Goal: Information Seeking & Learning: Learn about a topic

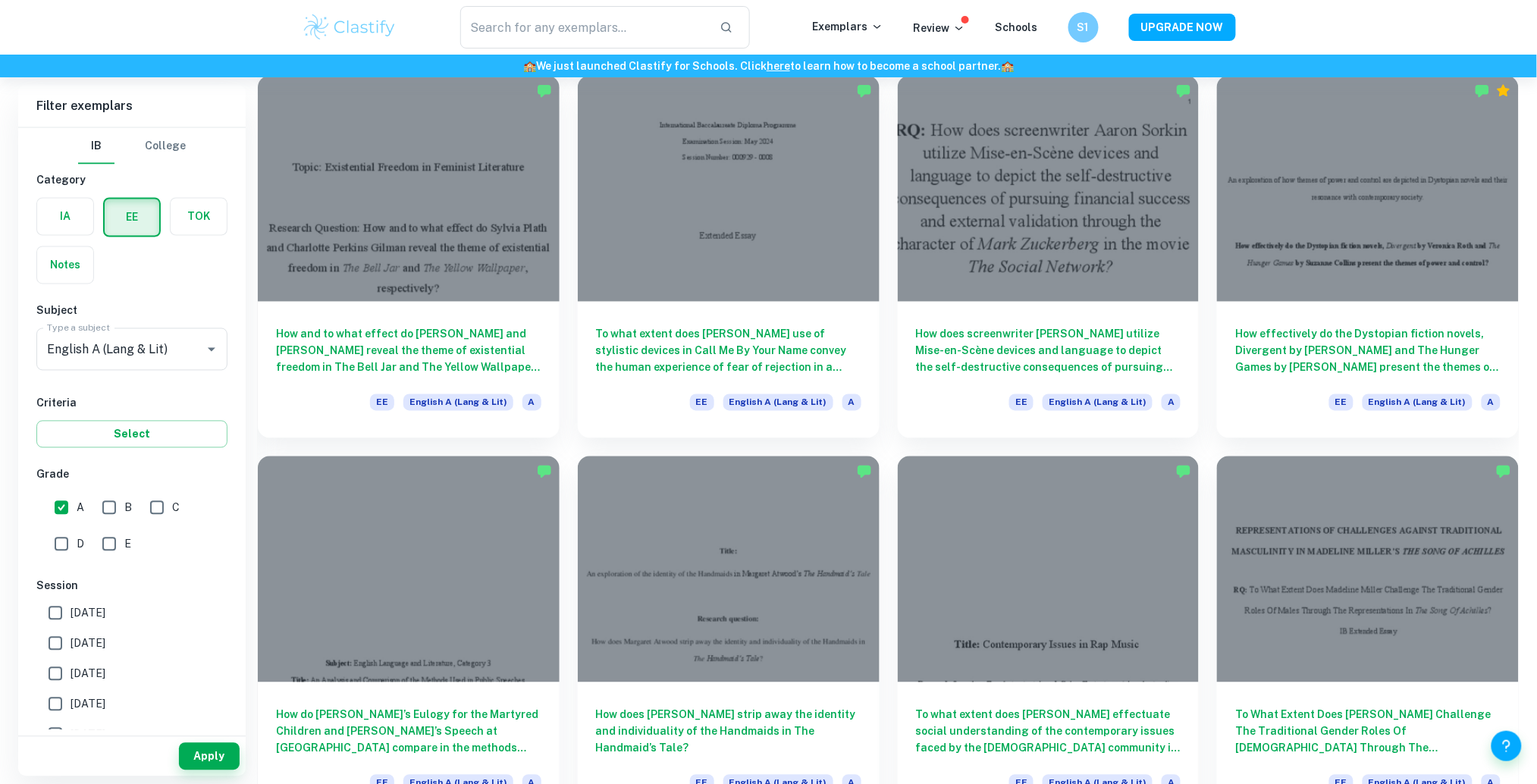
scroll to position [487, 0]
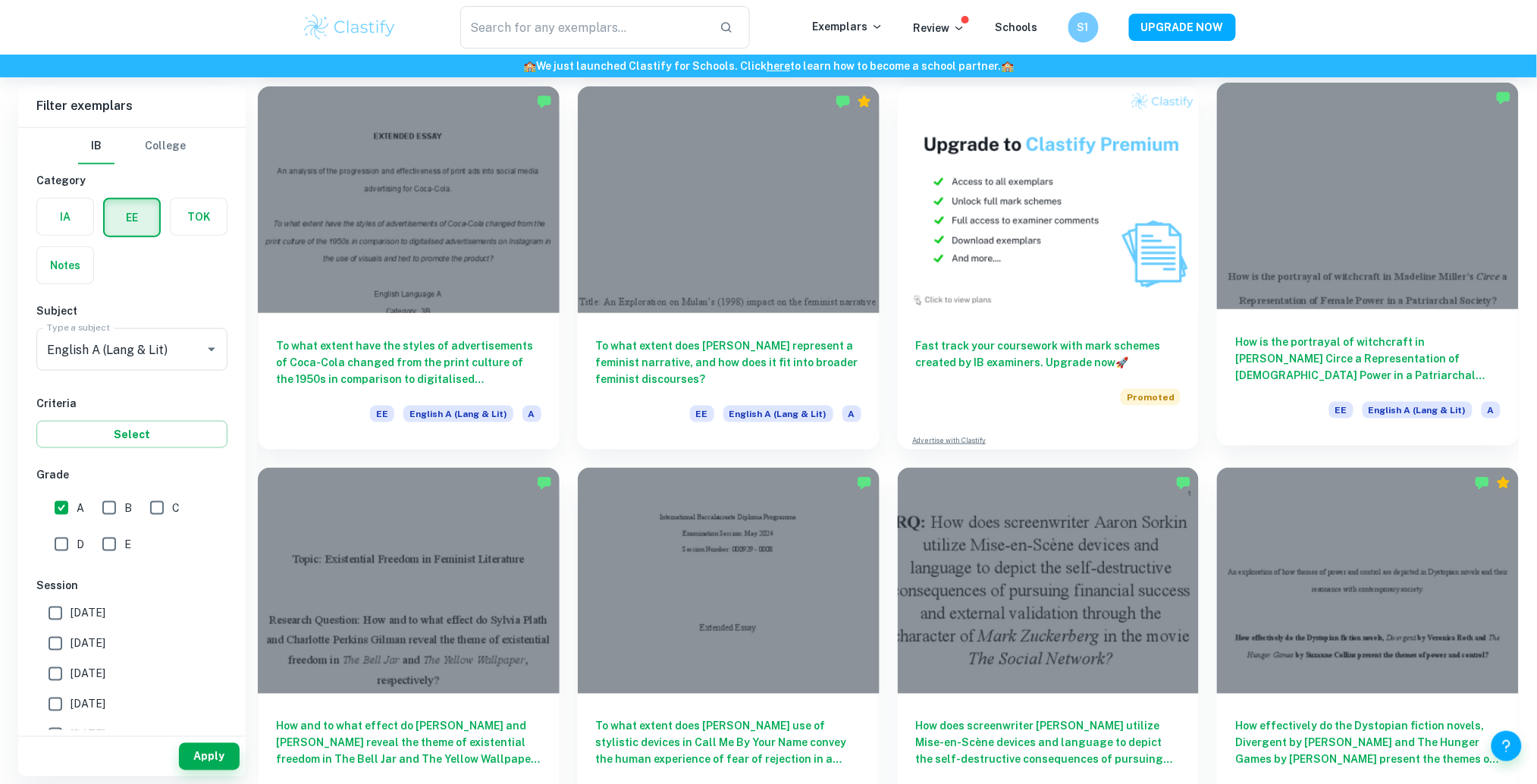
click at [1447, 276] on div at bounding box center [1368, 195] width 302 height 226
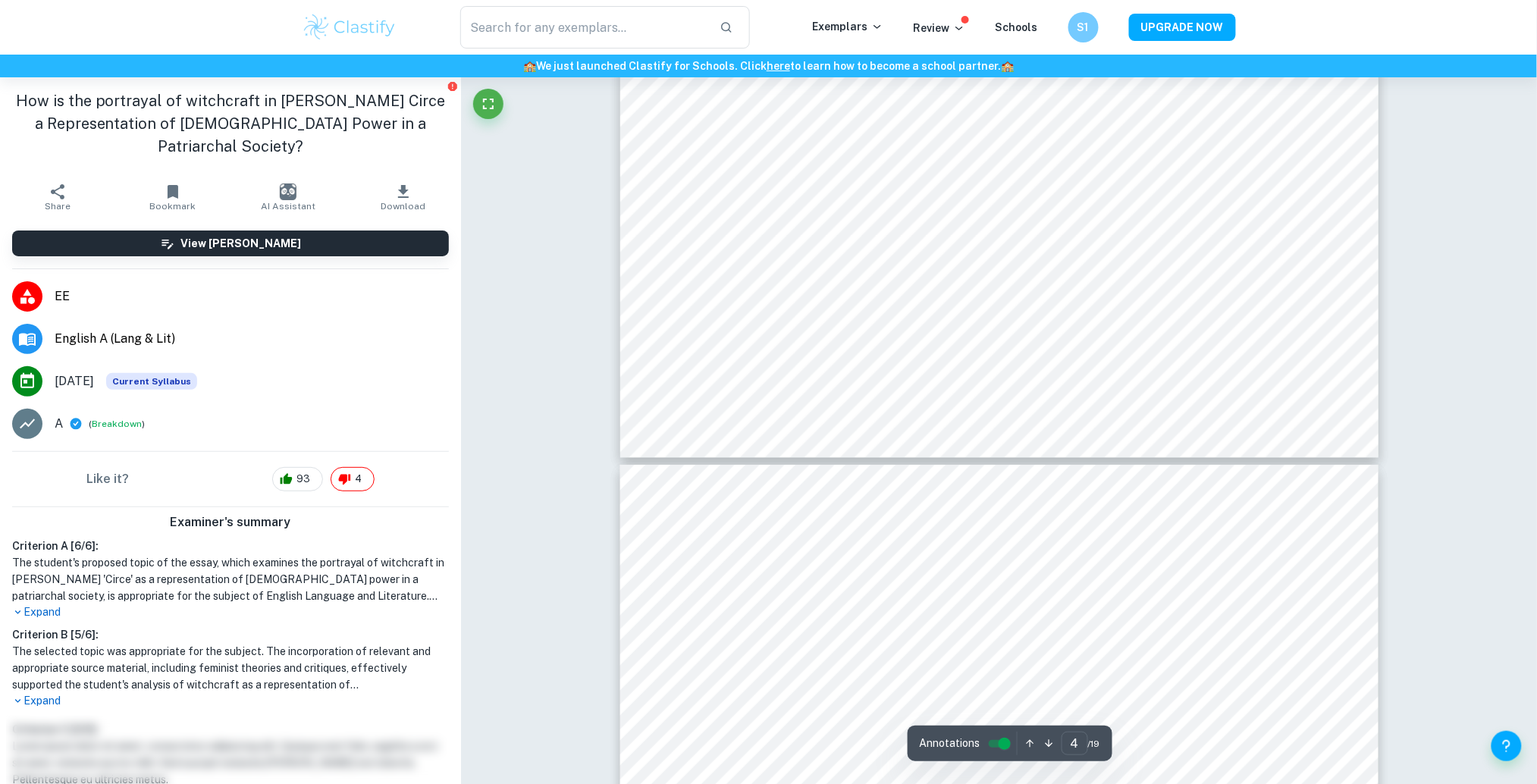
scroll to position [3823, 0]
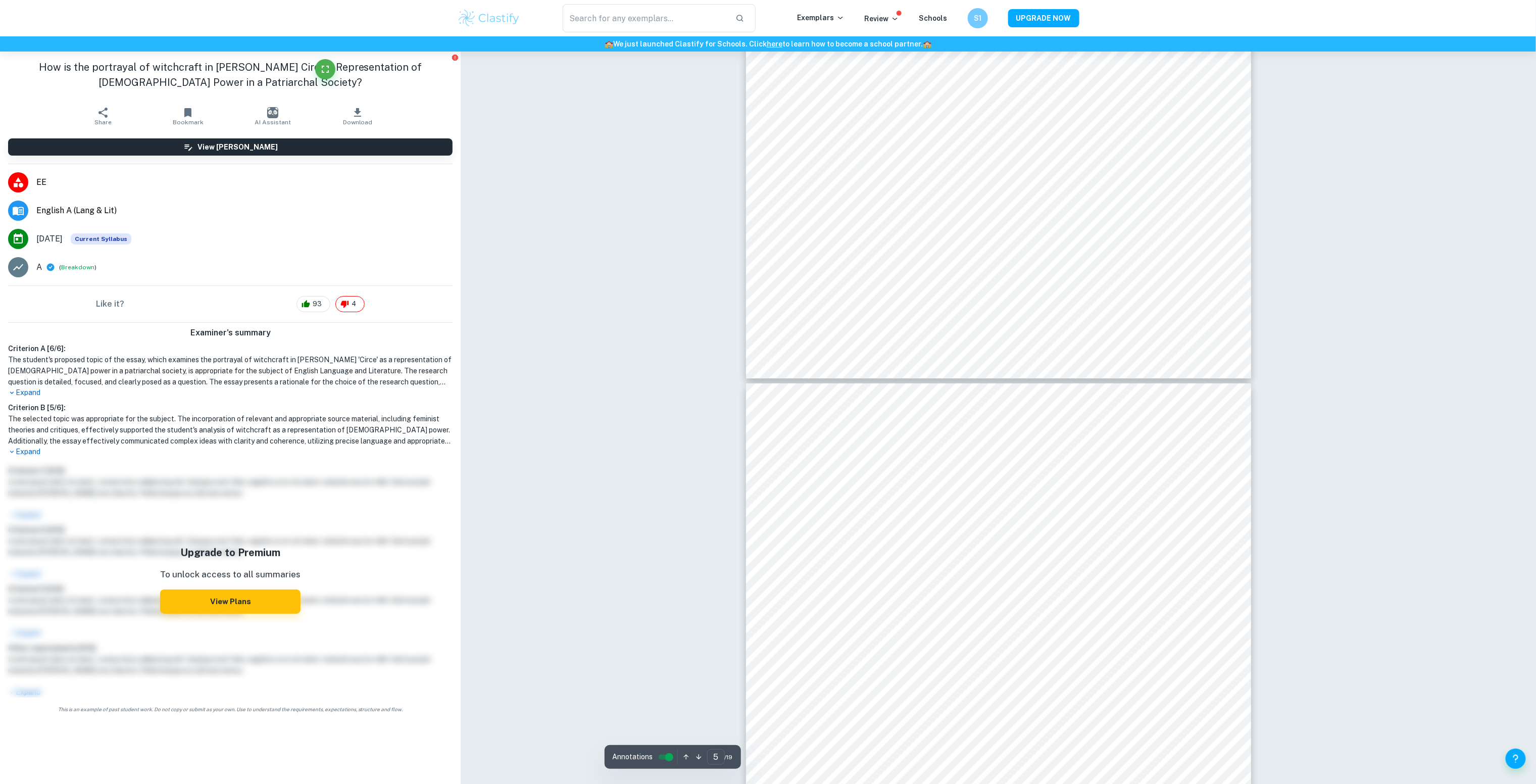
type input "4"
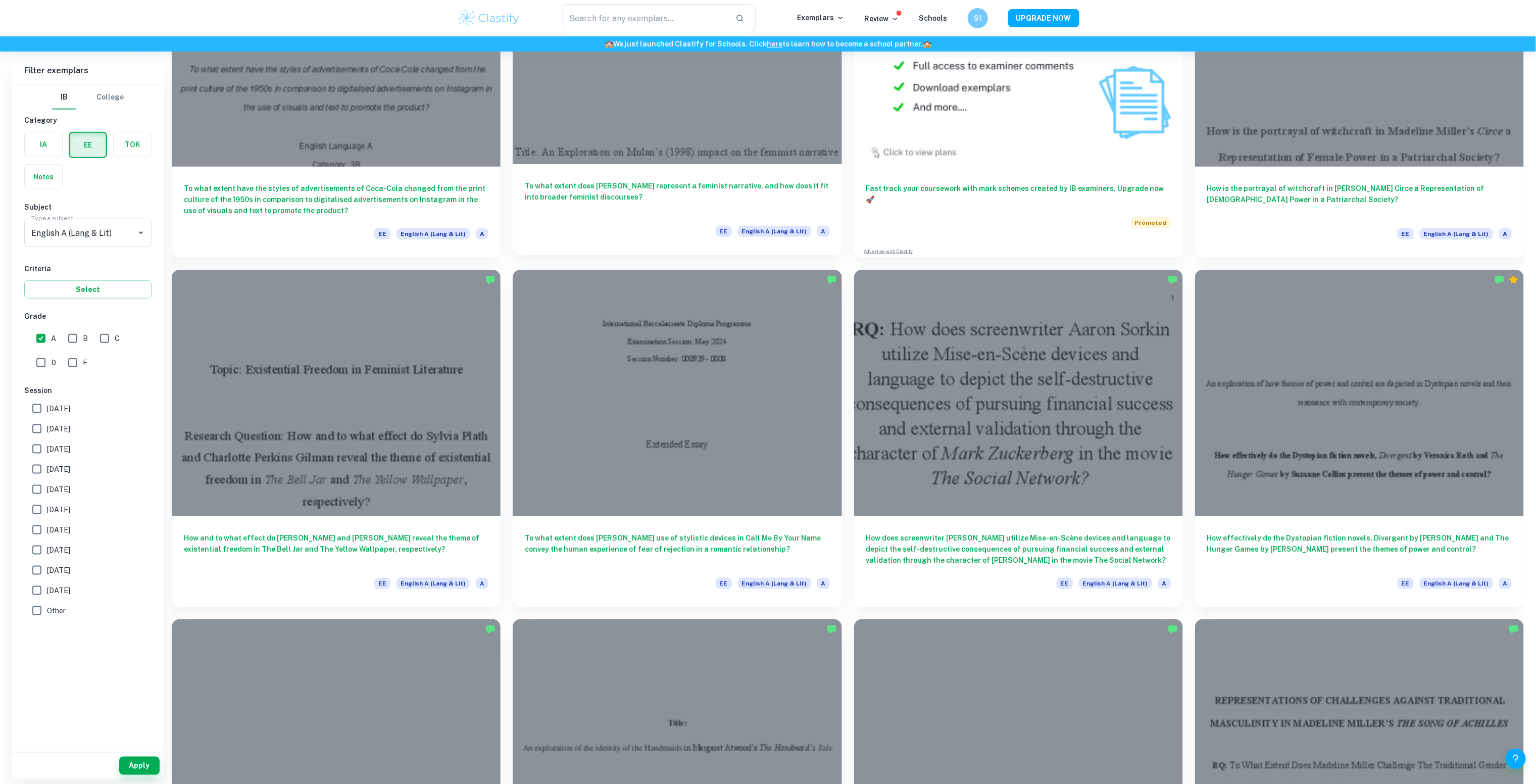
scroll to position [560, 0]
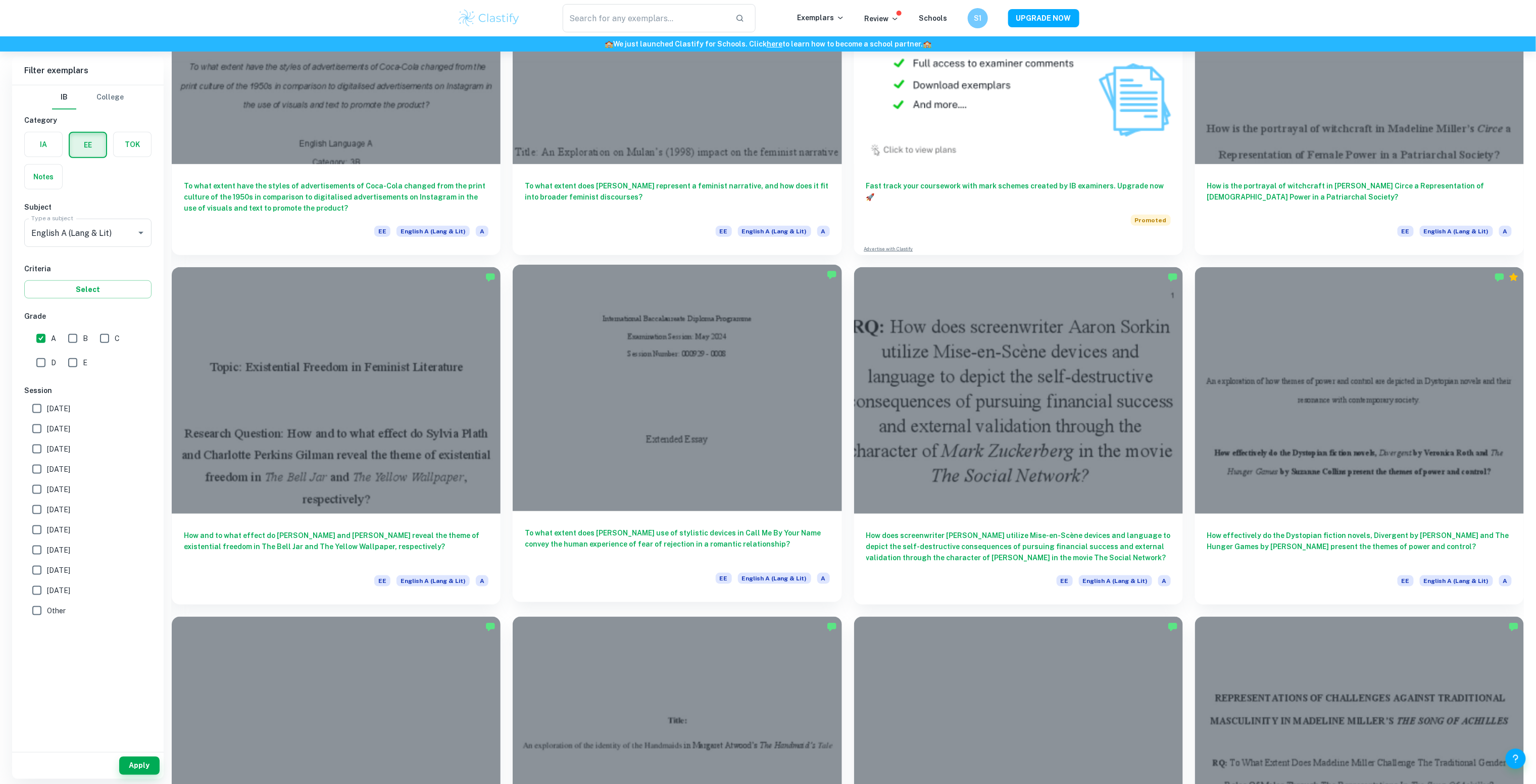
click at [742, 420] on div at bounding box center [677, 388] width 329 height 246
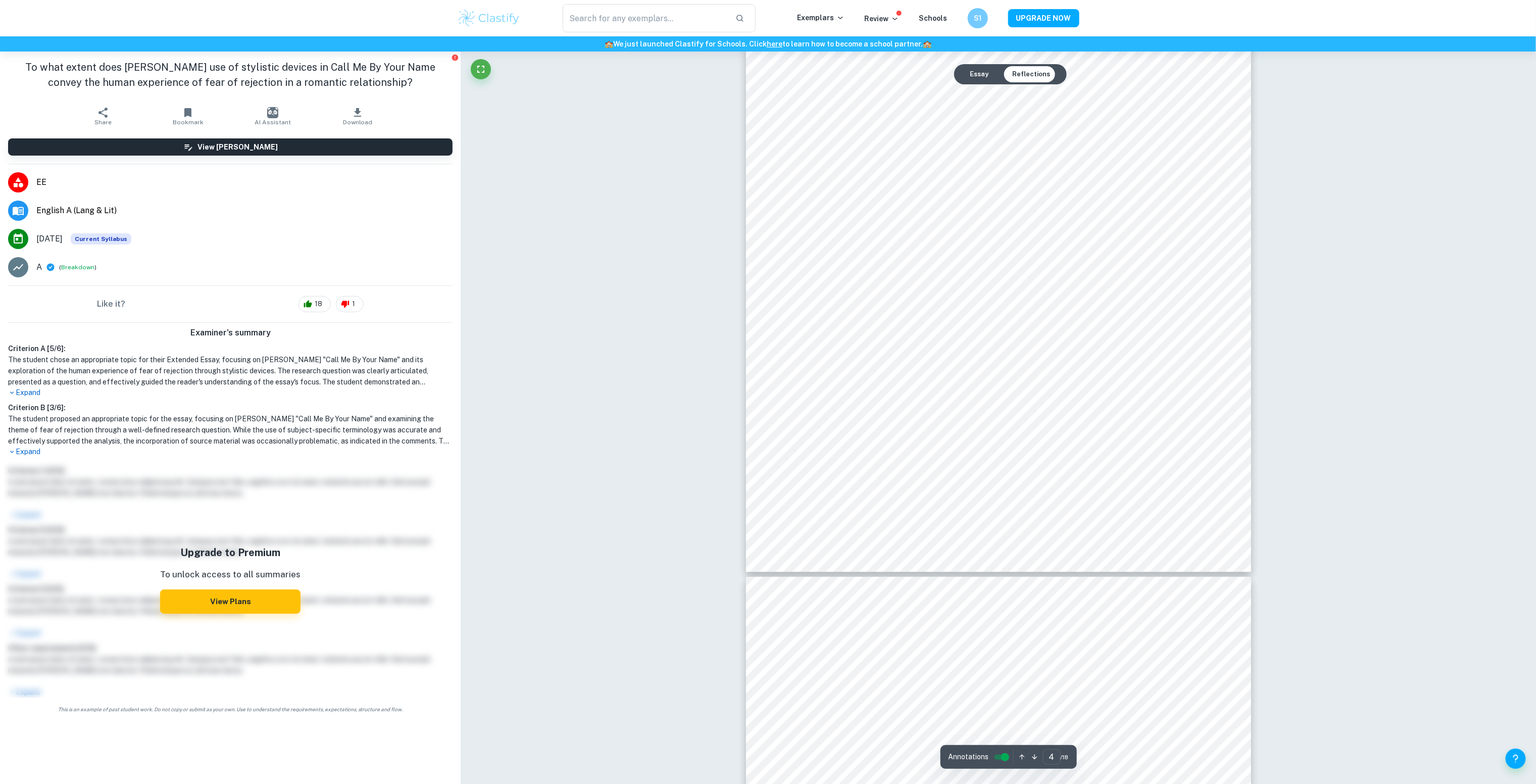
scroll to position [2518, 0]
type input "3"
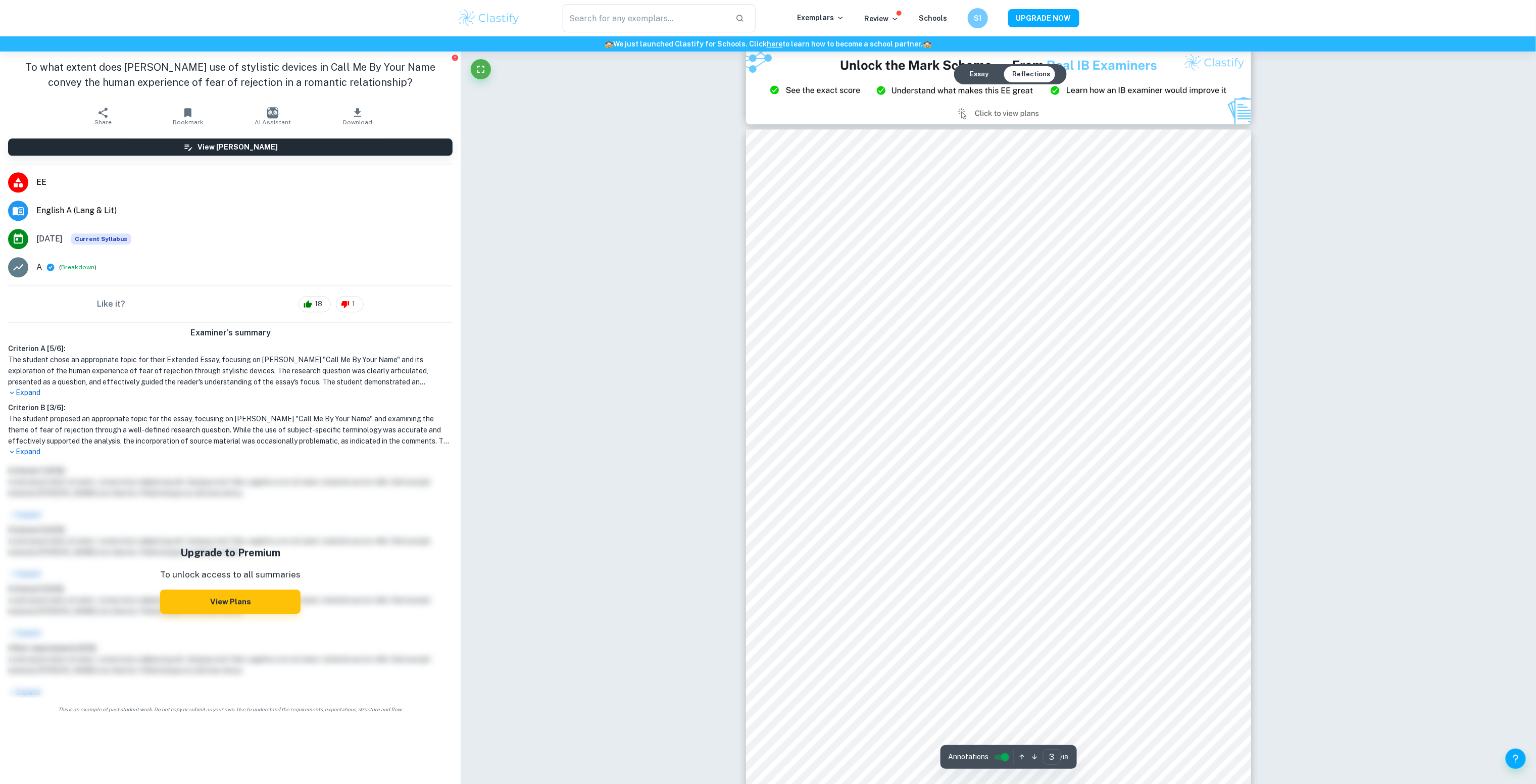
scroll to position [1529, 0]
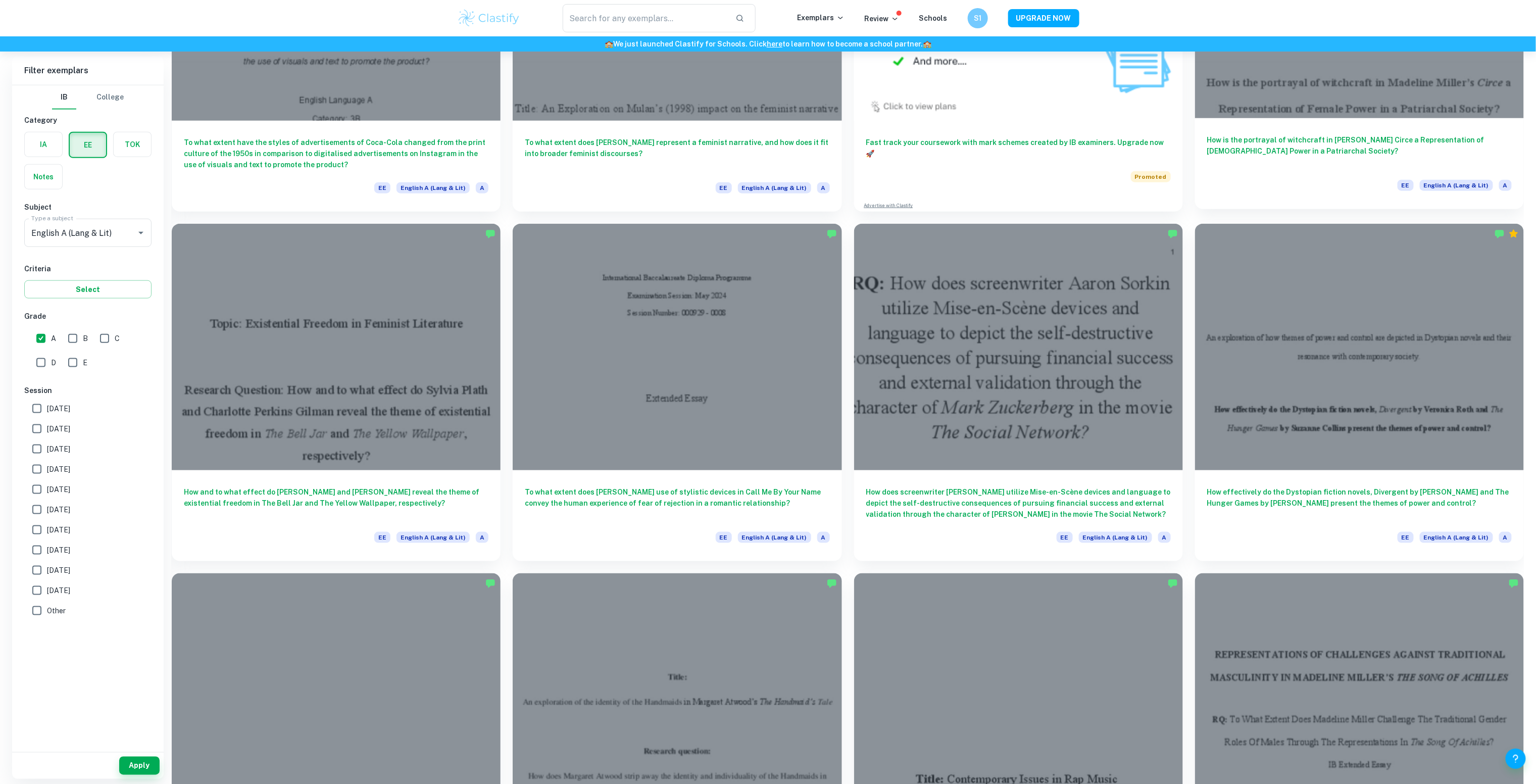
scroll to position [605, 0]
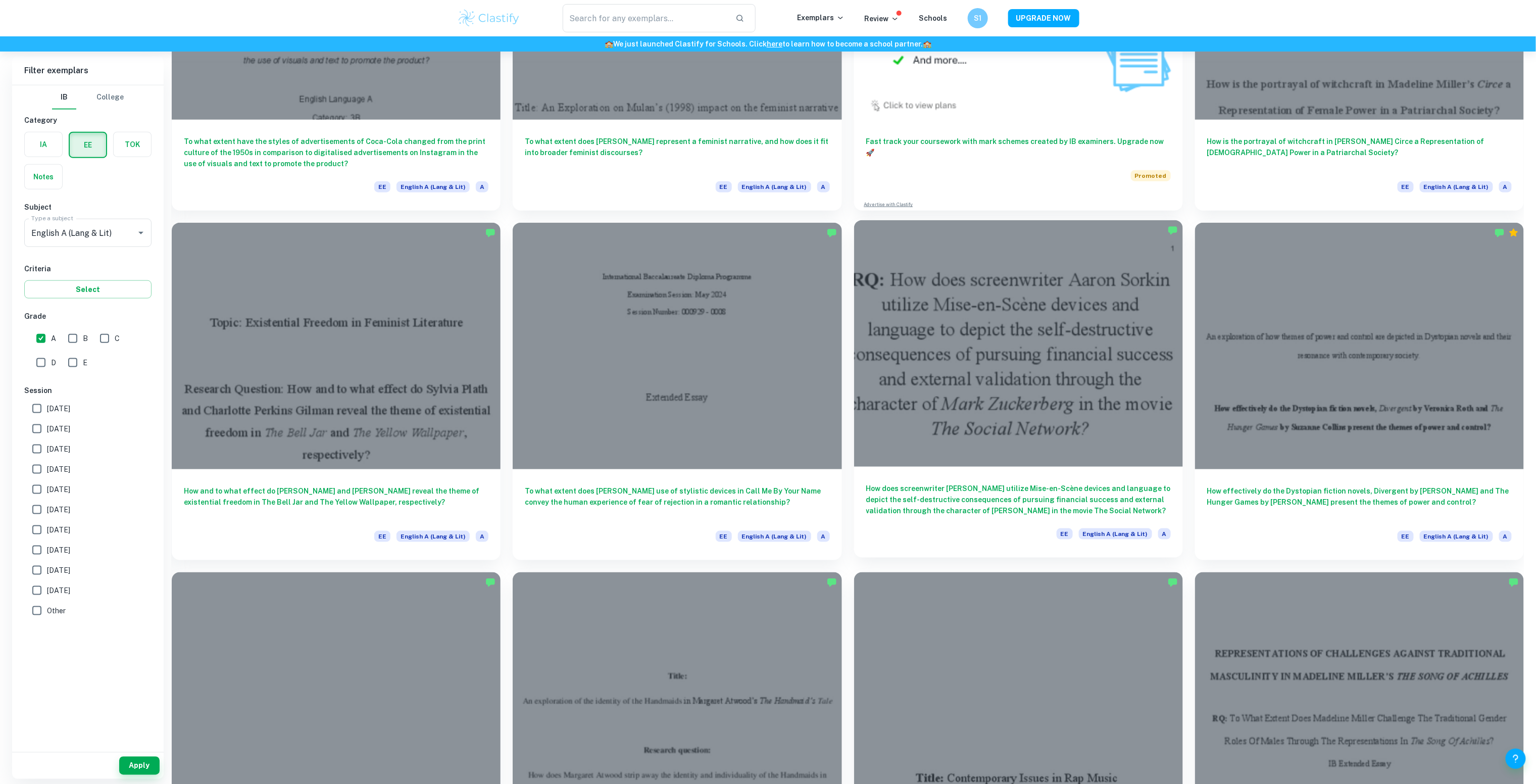
click at [1023, 371] on div at bounding box center [1018, 343] width 329 height 246
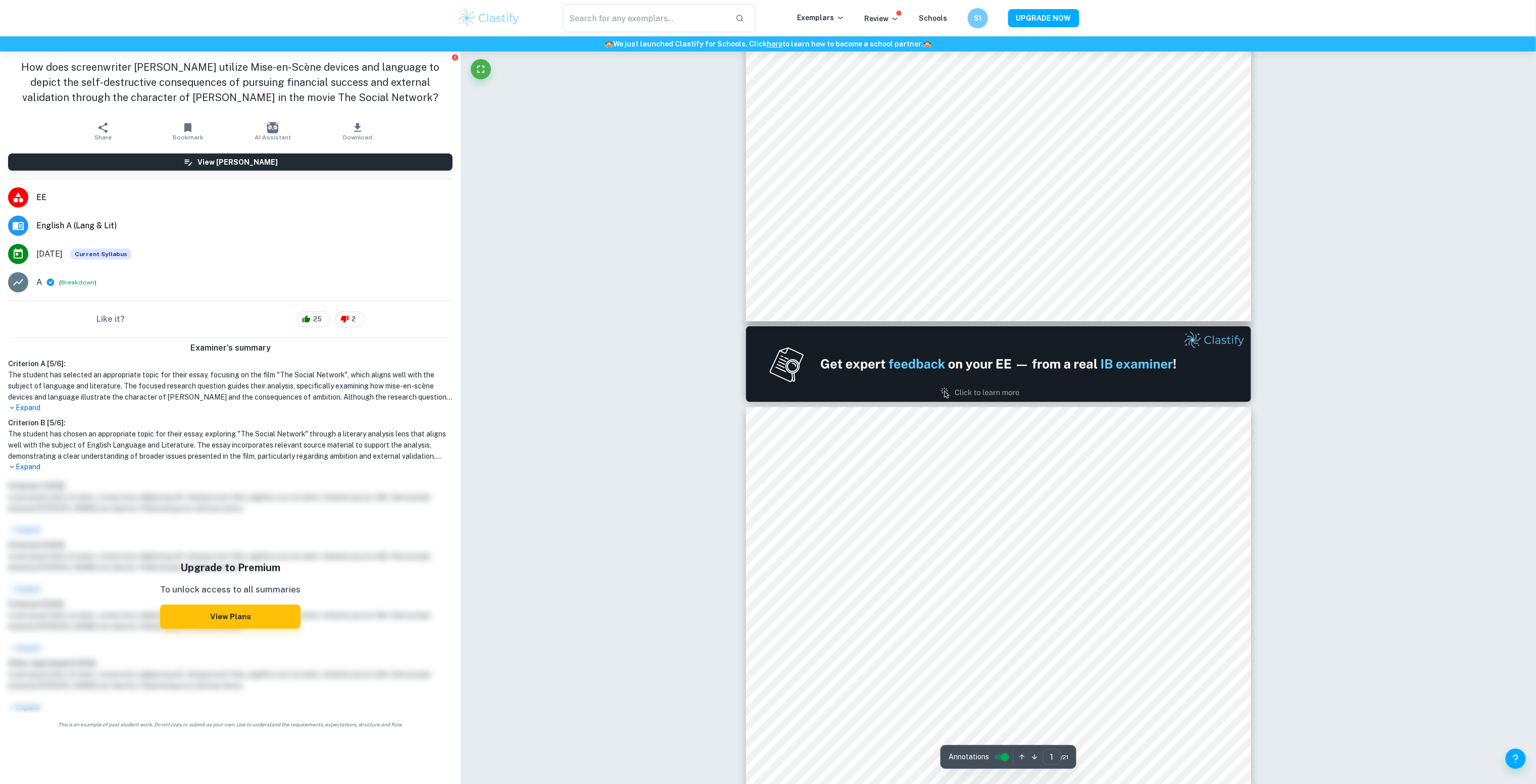
type input "2"
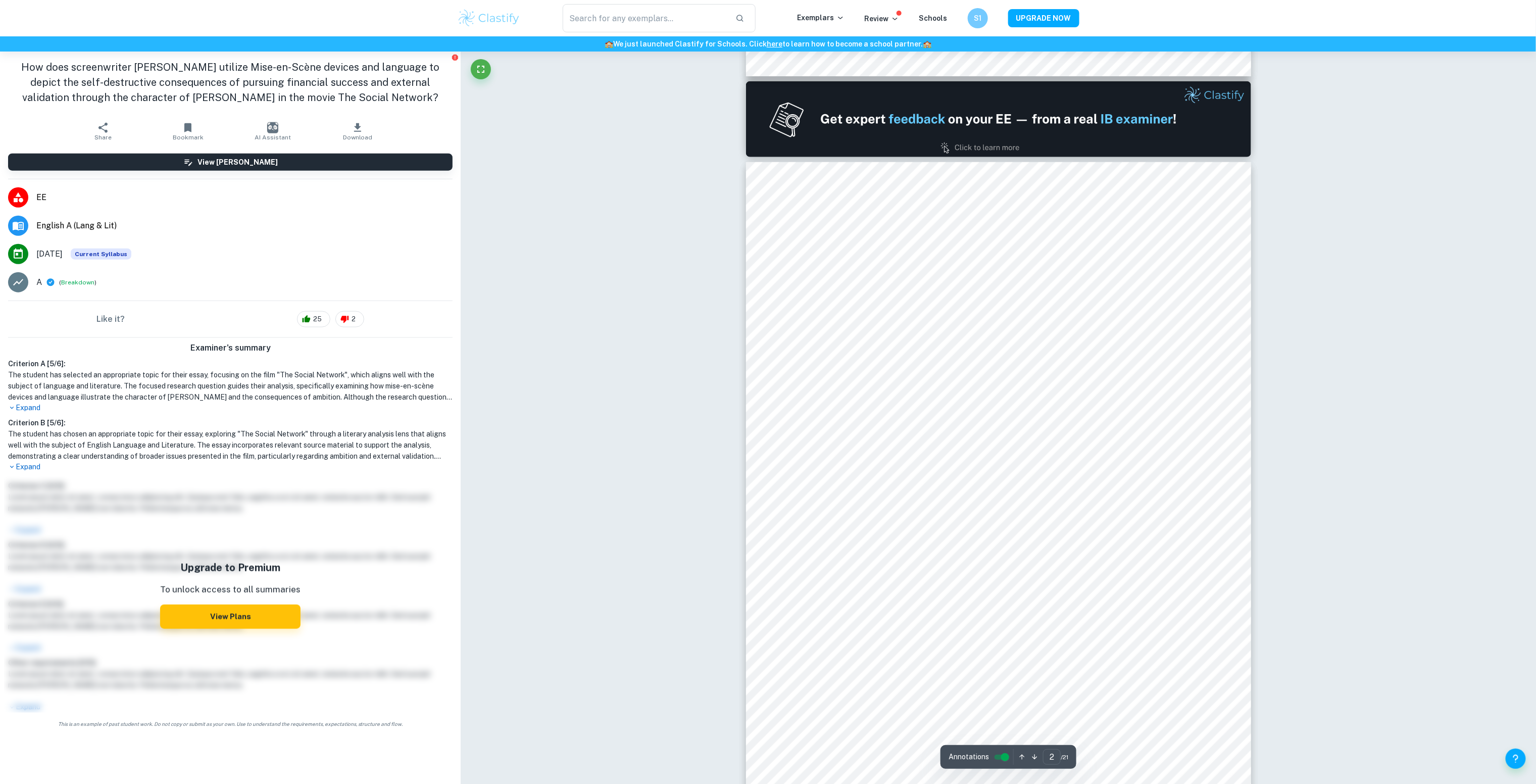
scroll to position [705, 0]
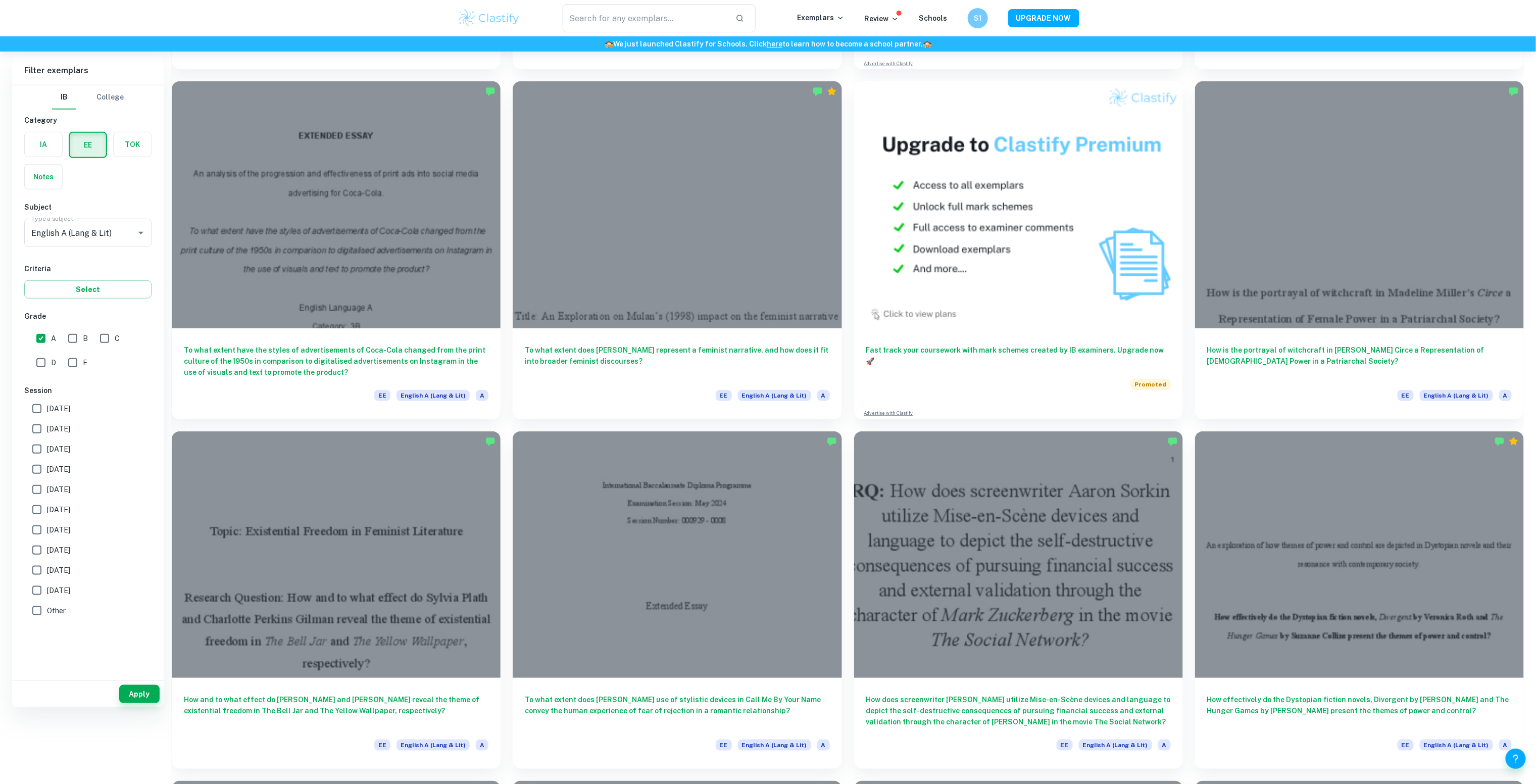
scroll to position [405, 0]
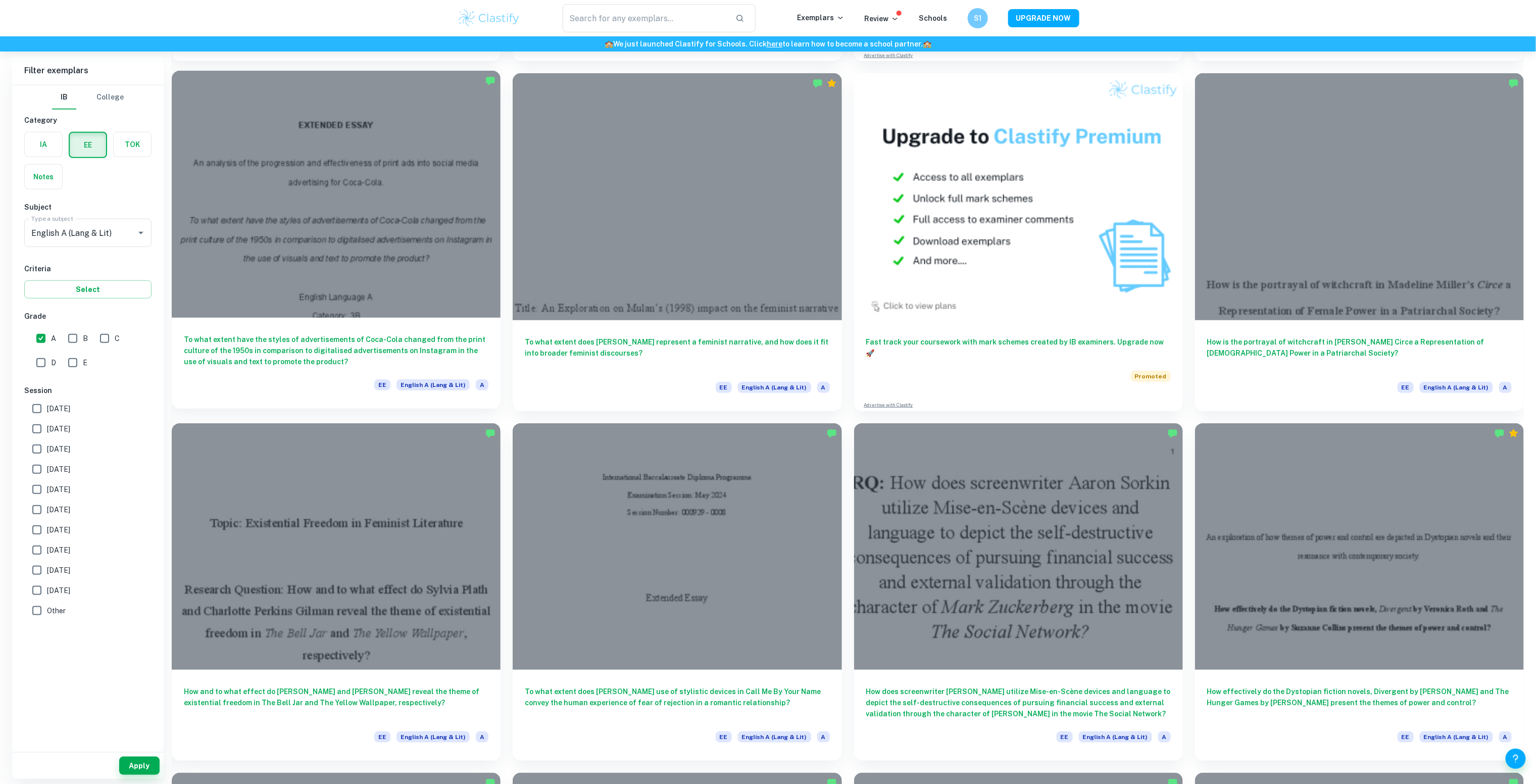
click at [481, 357] on h6 "To what extent have the styles of advertisements of Coca-Cola changed from the …" at bounding box center [336, 351] width 305 height 33
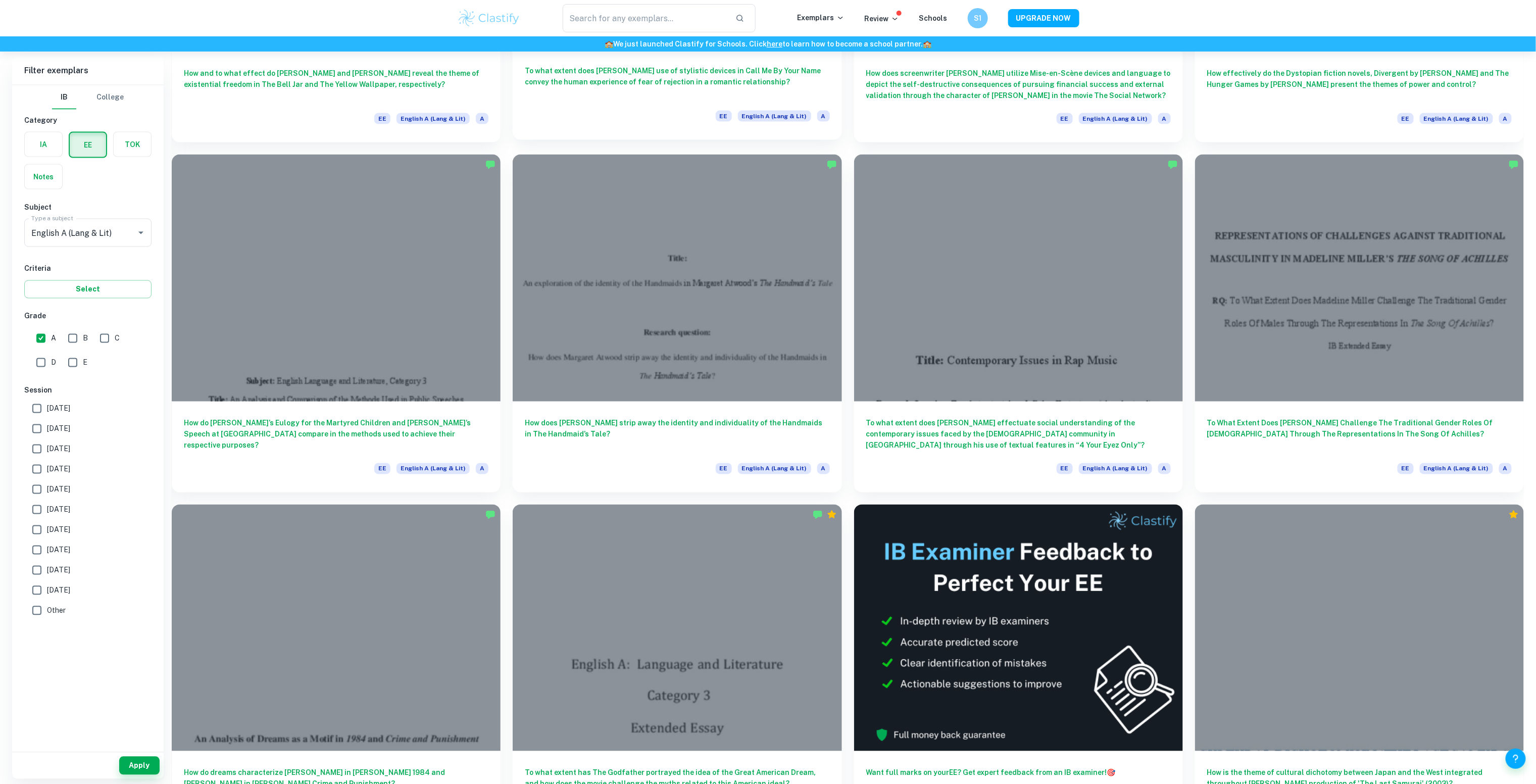
scroll to position [1024, 0]
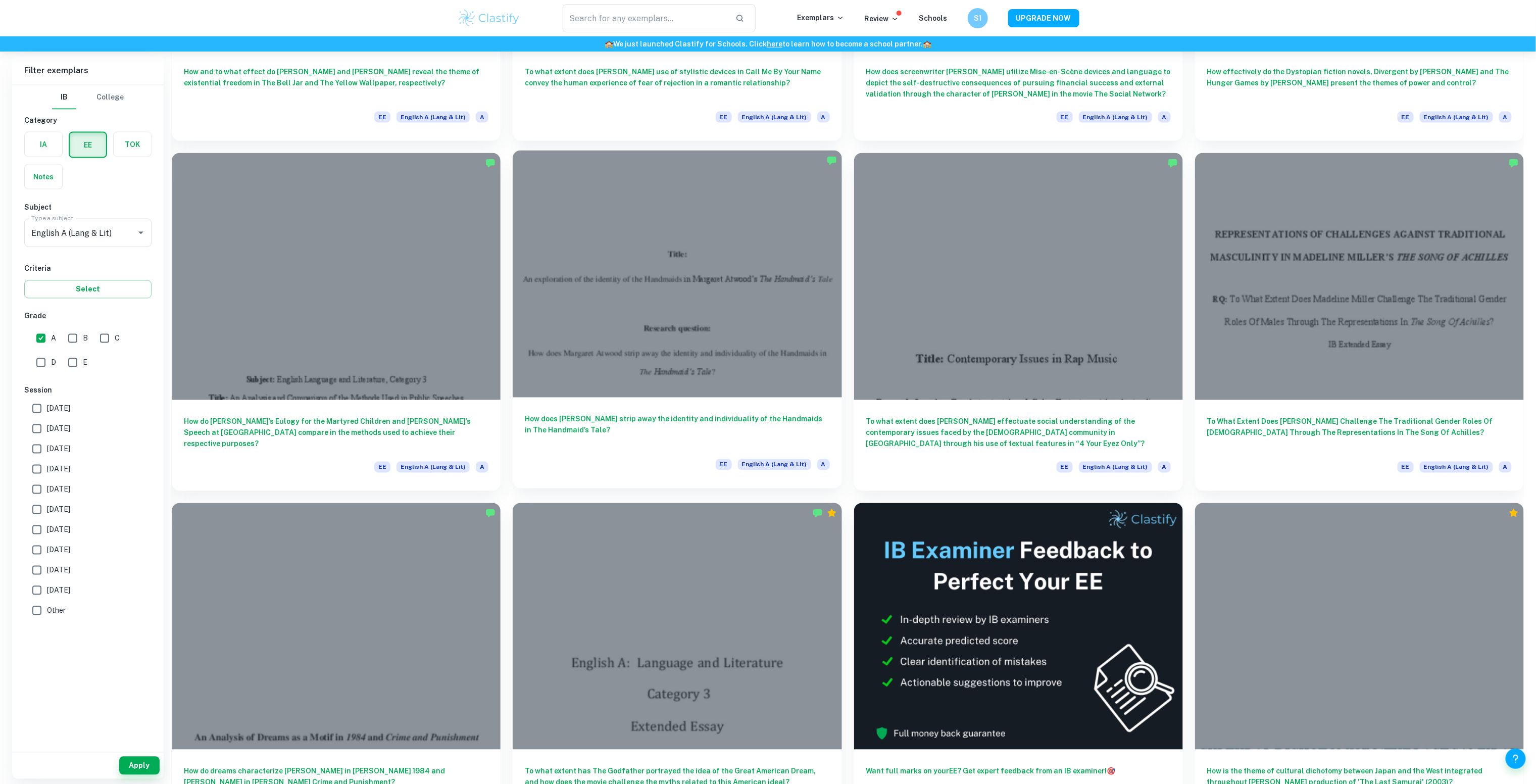
click at [729, 310] on div at bounding box center [677, 273] width 329 height 246
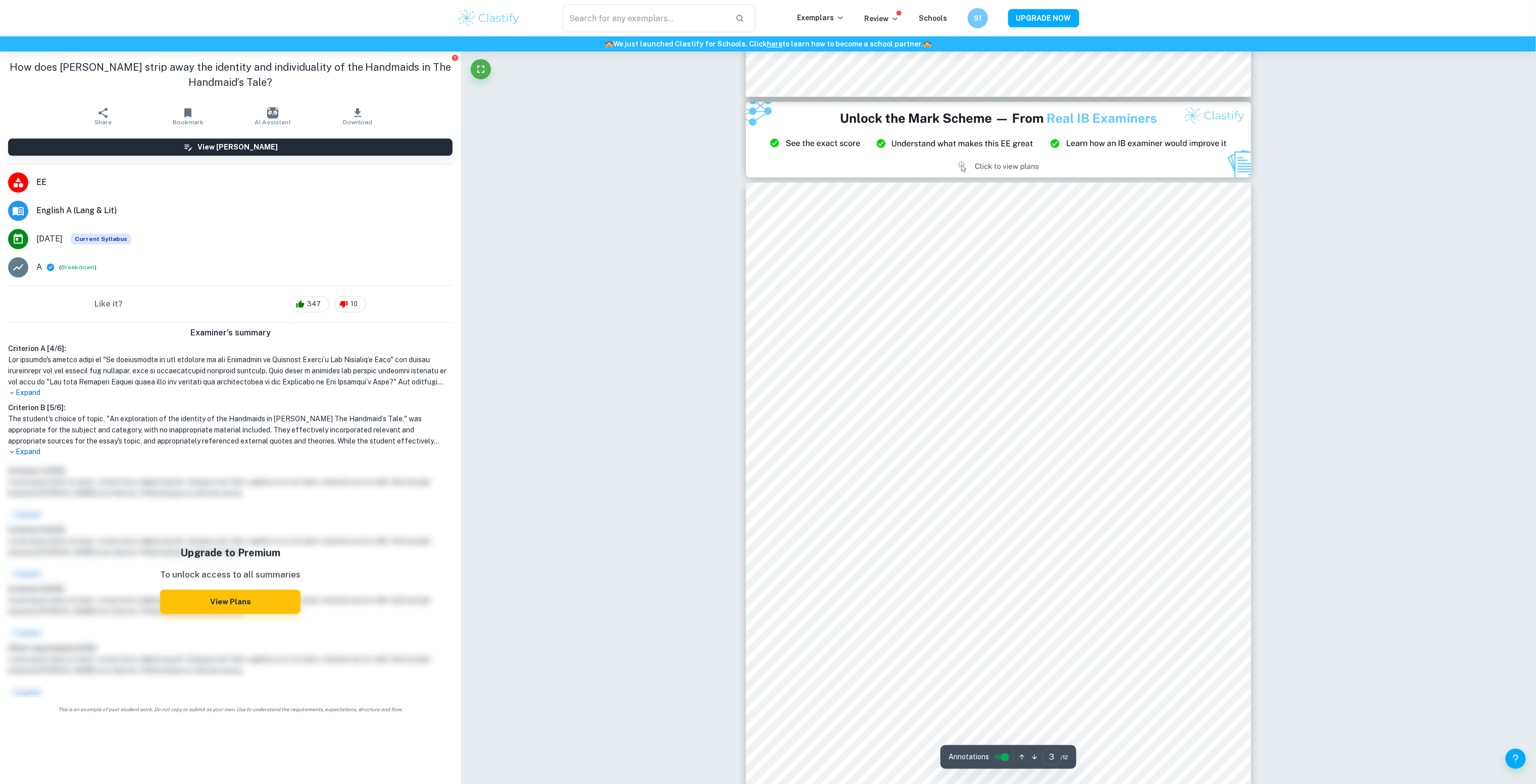
scroll to position [1479, 0]
click at [363, 105] on button "Download" at bounding box center [358, 116] width 85 height 28
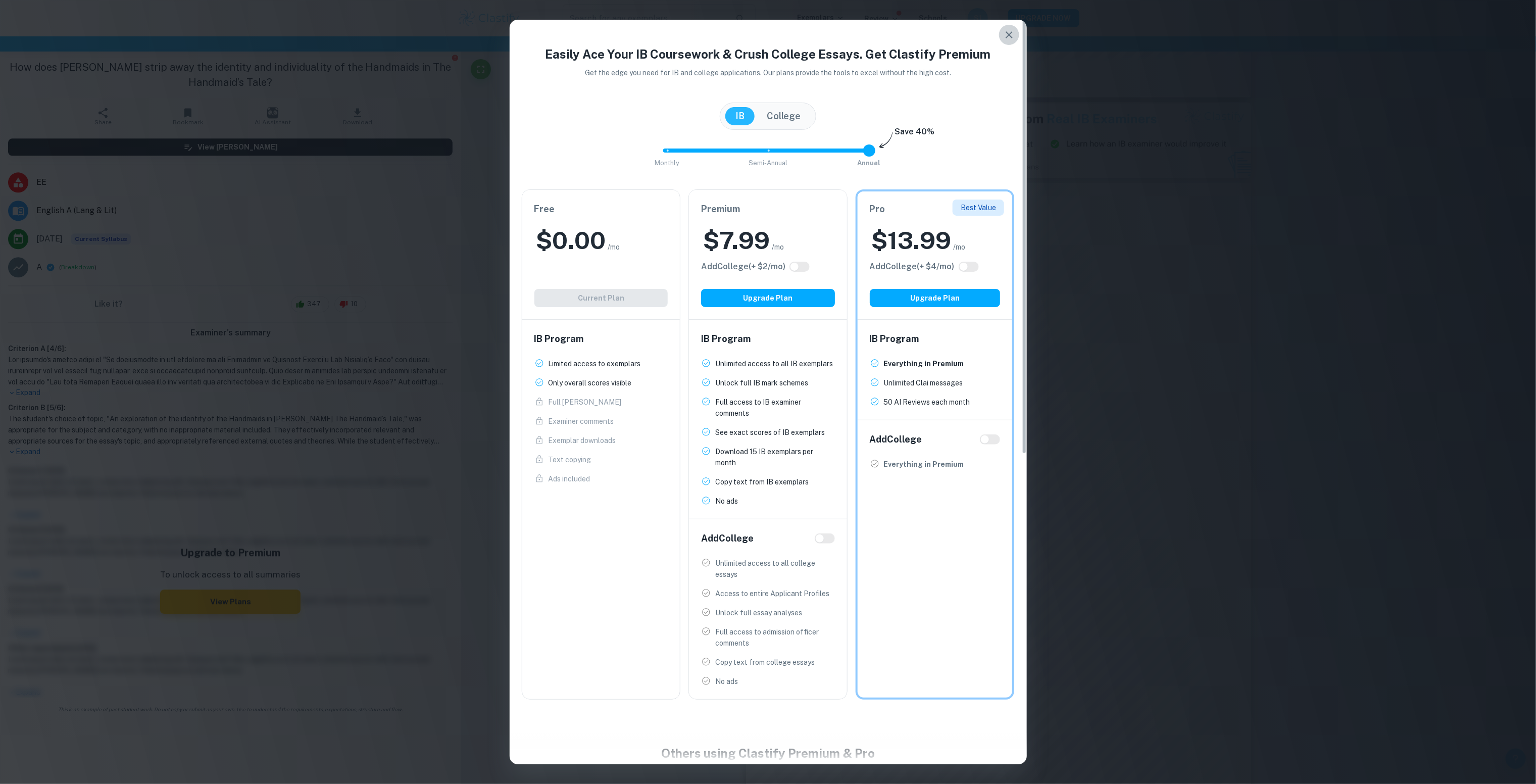
click at [1014, 39] on icon "button" at bounding box center [1009, 35] width 12 height 12
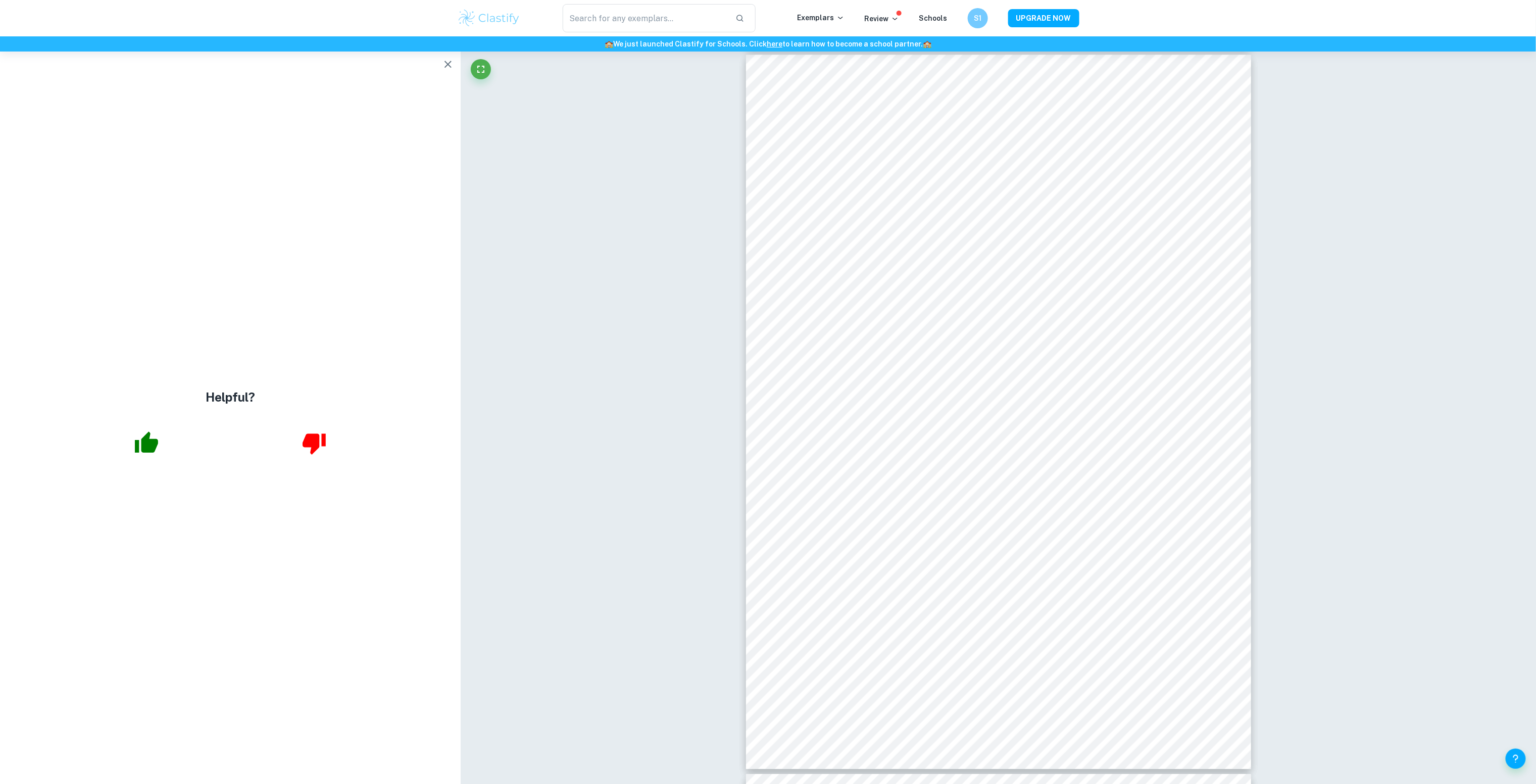
scroll to position [1617, 0]
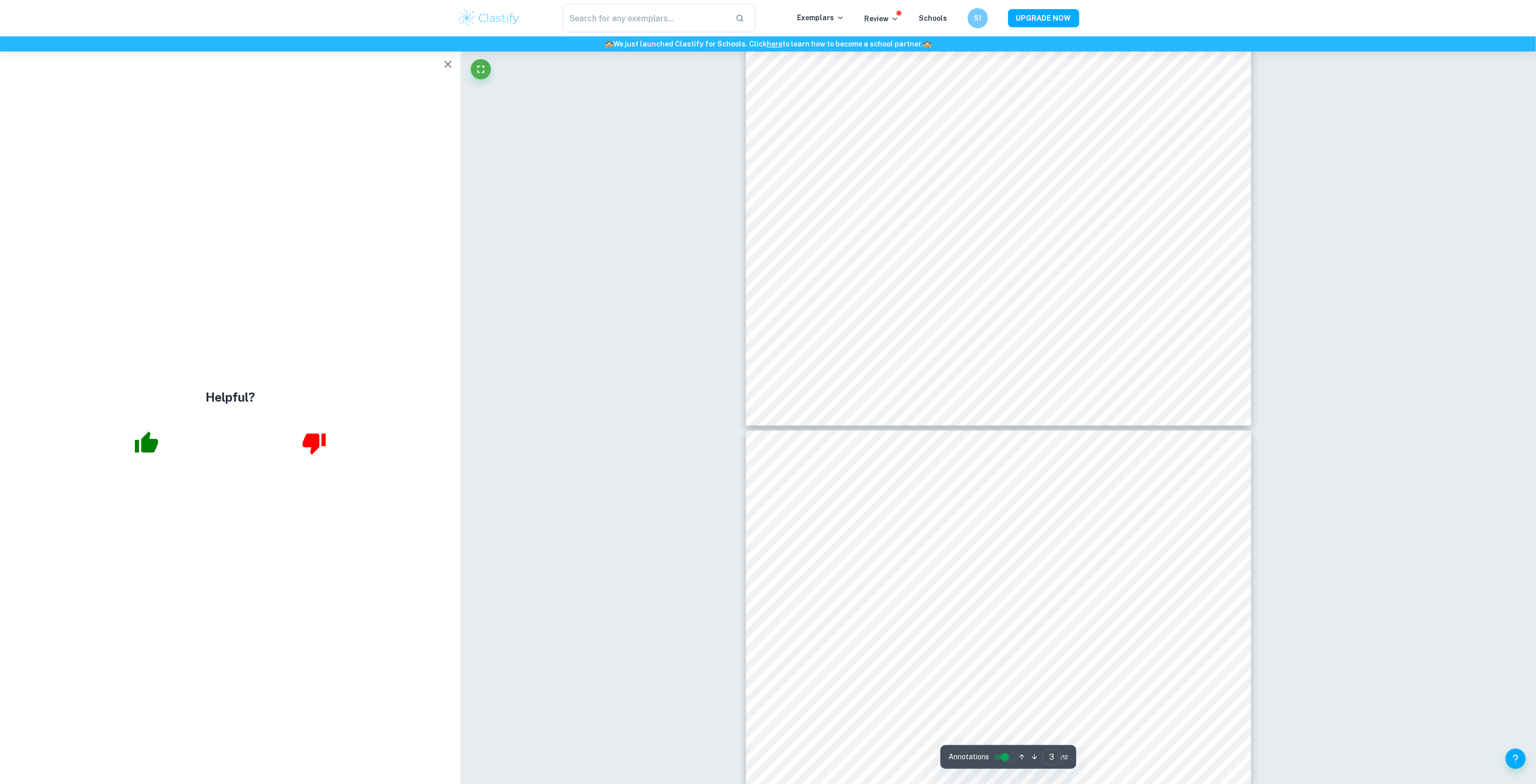
type input "4"
